Goal: Task Accomplishment & Management: Manage account settings

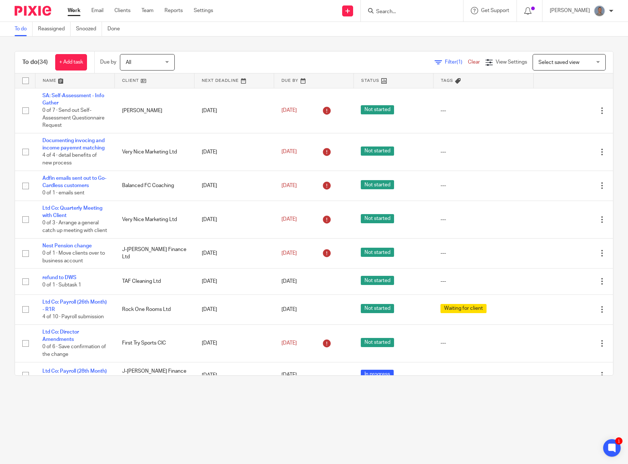
scroll to position [146, 0]
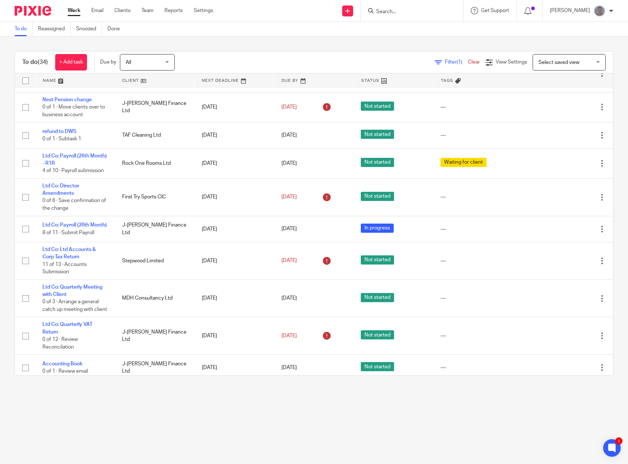
click at [390, 10] on input "Search" at bounding box center [408, 12] width 66 height 7
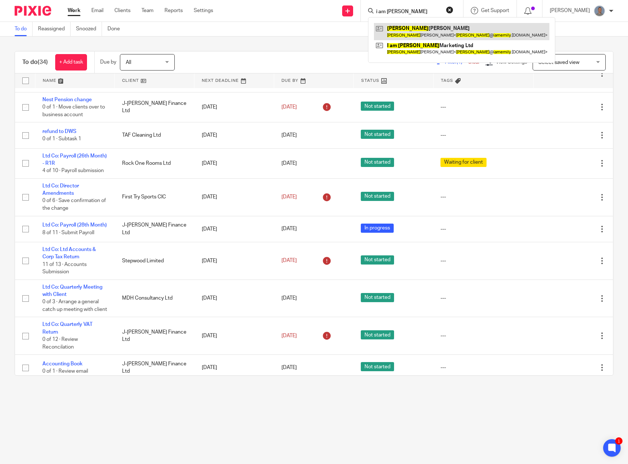
type input "i am emily"
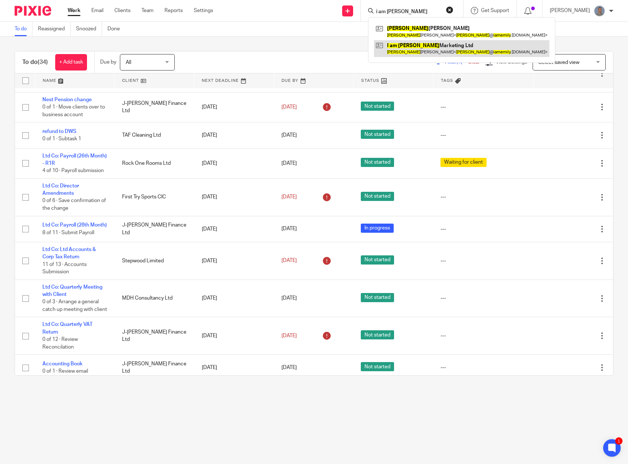
click at [421, 47] on link at bounding box center [461, 48] width 175 height 17
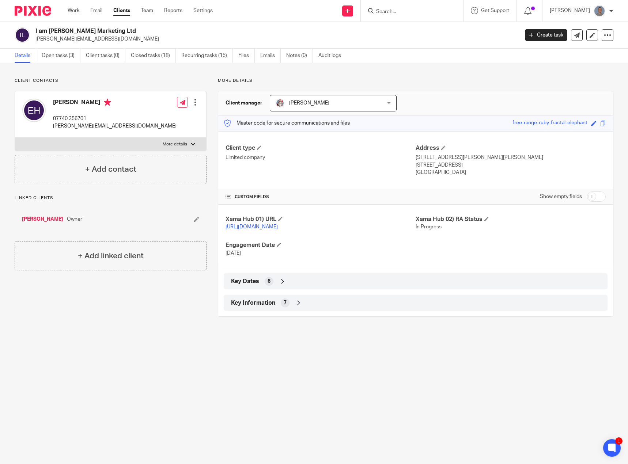
click at [300, 307] on icon at bounding box center [298, 302] width 7 height 7
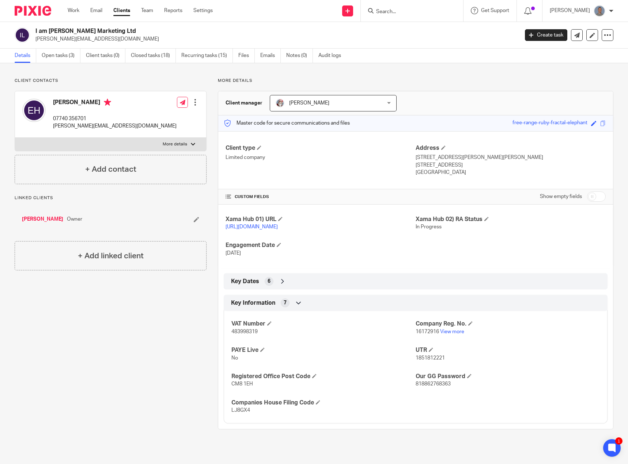
click at [436, 387] on span "818862768363" at bounding box center [432, 383] width 35 height 5
click at [435, 387] on span "818862768363" at bounding box center [432, 383] width 35 height 5
copy span "818862768363"
click at [420, 361] on span "1851812221" at bounding box center [429, 357] width 29 height 5
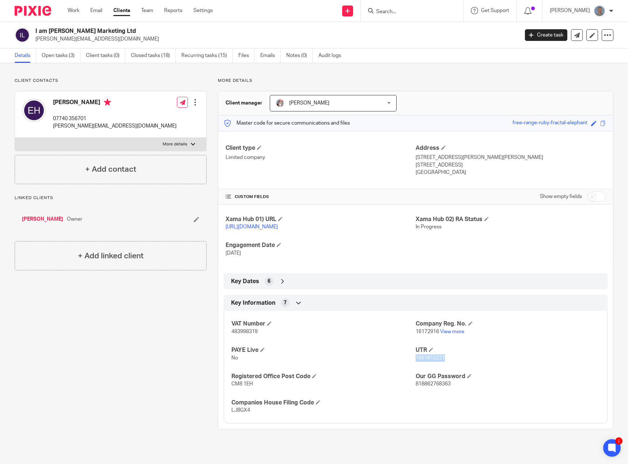
copy span "1851812221"
drag, startPoint x: 110, startPoint y: 28, endPoint x: 34, endPoint y: 33, distance: 76.9
click at [34, 33] on div "I am [PERSON_NAME] Marketing Ltd [PERSON_NAME][EMAIL_ADDRESS][DOMAIN_NAME]" at bounding box center [264, 34] width 499 height 15
copy h2 "I am [PERSON_NAME] Marketing Ltd"
click at [430, 334] on span "16172916" at bounding box center [426, 331] width 23 height 5
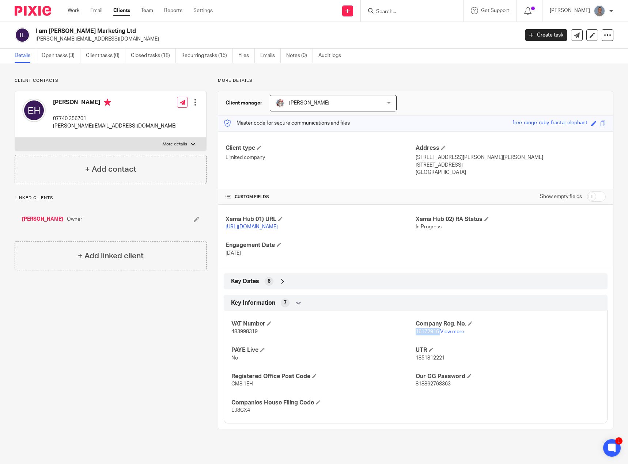
click at [430, 334] on span "16172916" at bounding box center [426, 331] width 23 height 5
copy p "16172916"
click at [169, 145] on p "More details" at bounding box center [175, 144] width 24 height 6
click at [15, 138] on input "More details" at bounding box center [15, 137] width 0 height 0
checkbox input "true"
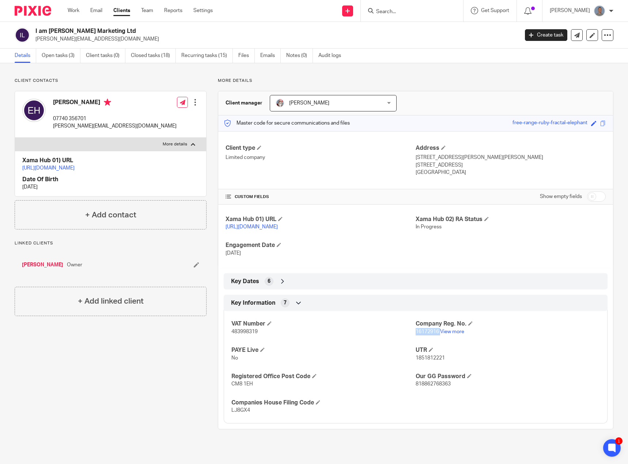
click at [191, 100] on div at bounding box center [194, 102] width 7 height 7
click at [150, 117] on link "Edit contact" at bounding box center [161, 118] width 70 height 11
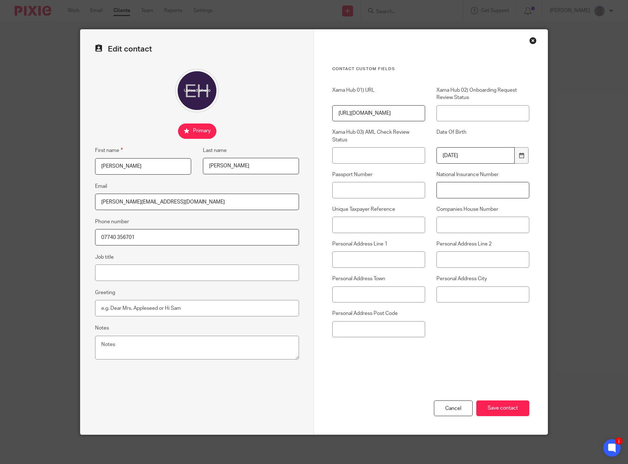
click at [447, 190] on input "National Insurance Number" at bounding box center [482, 190] width 93 height 16
paste input "JJ906320A"
type input "JJ906320A"
click at [501, 403] on input "Save contact" at bounding box center [502, 408] width 53 height 16
click at [505, 404] on input "Save contact" at bounding box center [502, 408] width 53 height 16
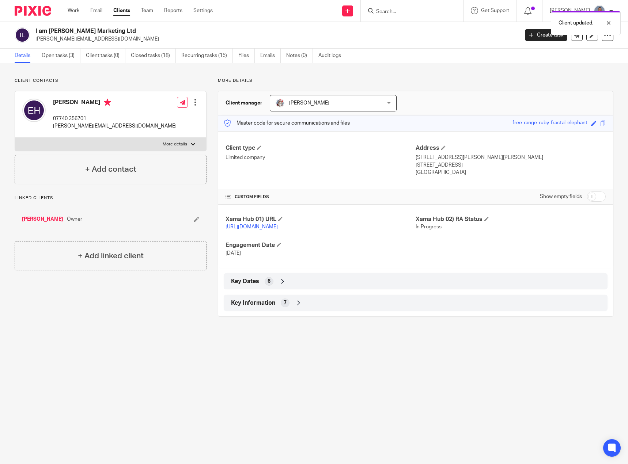
click at [297, 309] on div "Key Information 7" at bounding box center [415, 303] width 373 height 12
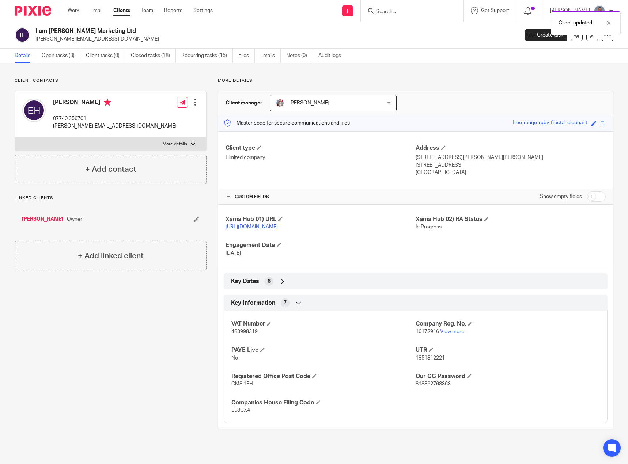
click at [423, 387] on span "818862768363" at bounding box center [432, 383] width 35 height 5
copy span "818862768363"
